Goal: Task Accomplishment & Management: Use online tool/utility

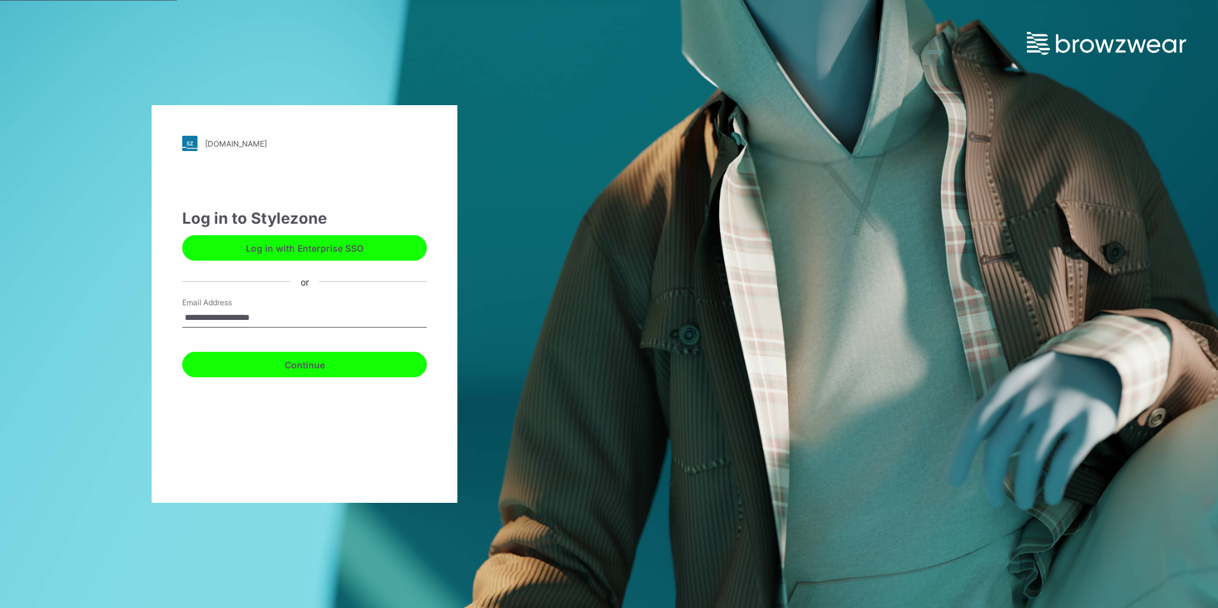
click at [325, 364] on button "Continue" at bounding box center [304, 364] width 245 height 25
click at [280, 362] on button "Continue" at bounding box center [304, 364] width 245 height 25
click at [304, 366] on button "Continue" at bounding box center [304, 364] width 245 height 25
